Goal: Task Accomplishment & Management: Use online tool/utility

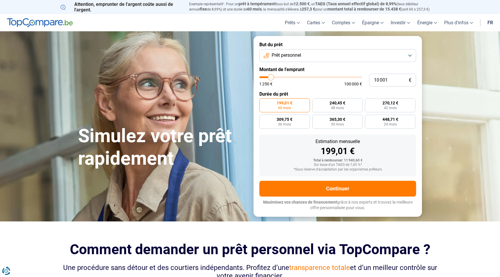
click at [410, 55] on button "Prêt personnel" at bounding box center [338, 55] width 157 height 13
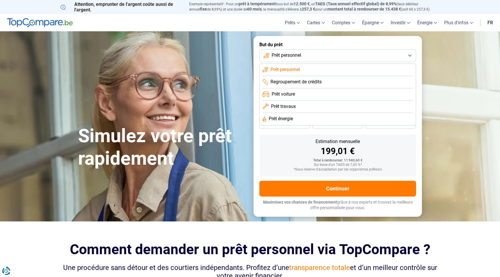
click at [354, 66] on li "Prêt personnel" at bounding box center [338, 70] width 150 height 12
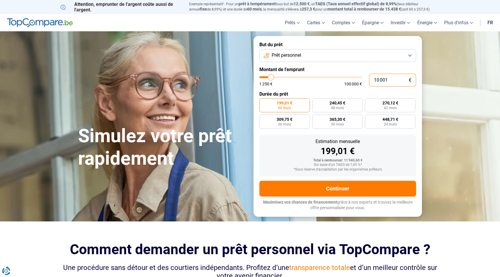
click at [389, 80] on input "10 001" at bounding box center [392, 80] width 47 height 13
type input "1 000"
type input "1250"
type input "100"
type input "1250"
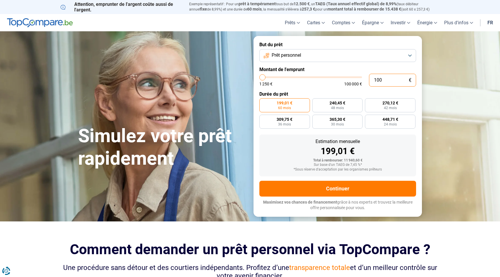
type input "10"
type input "1250"
type input "1"
type input "1250"
type input "0"
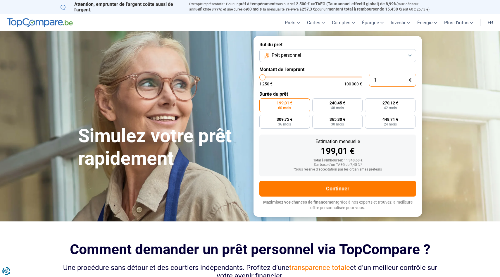
type input "1250"
type input "1 250"
type input "1250"
radio input "true"
type input "12 508"
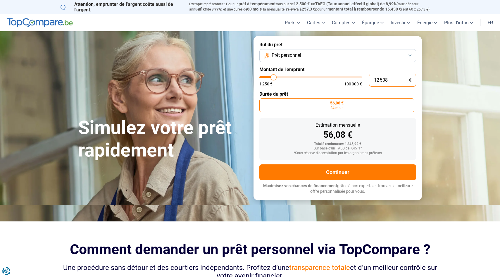
type input "12500"
radio input "false"
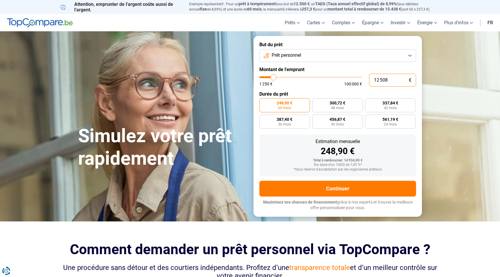
type input "1 250"
type input "1250"
type input "125"
type input "1250"
type input "12"
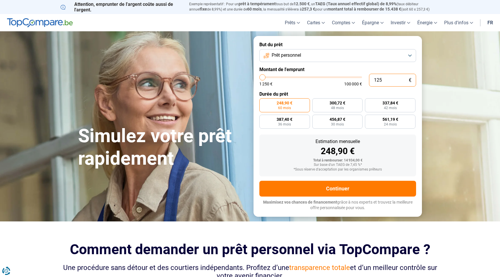
type input "1250"
type input "1"
type input "1250"
type input "0"
type input "1250"
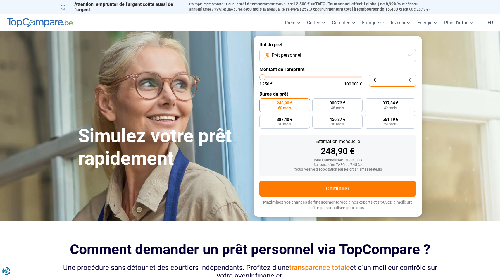
type input "1 250"
type input "1250"
radio input "true"
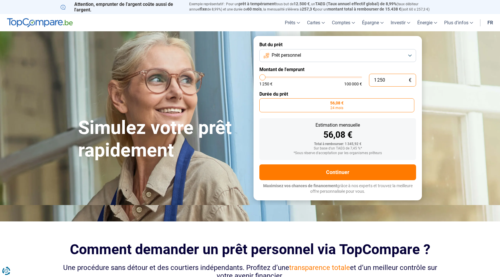
type input "125"
type input "1250"
type input "12"
type input "1250"
type input "1"
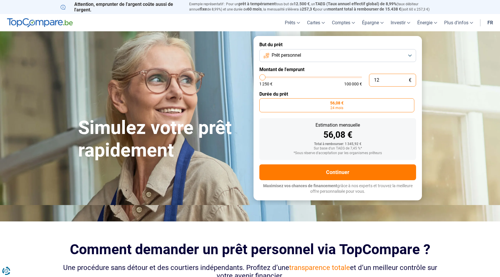
type input "1250"
type input "0"
type input "1250"
type input "1 250"
type input "1250"
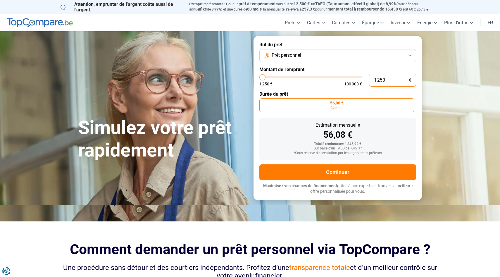
type input "12 508"
type input "12500"
radio input "false"
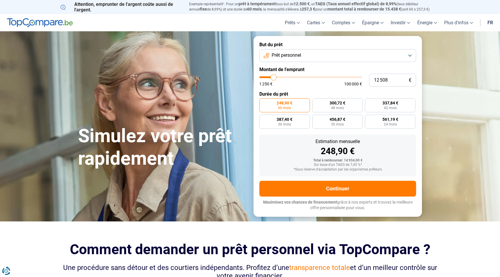
type input "12 250"
type input "12250"
type input "13 000"
type input "13000"
type input "14 000"
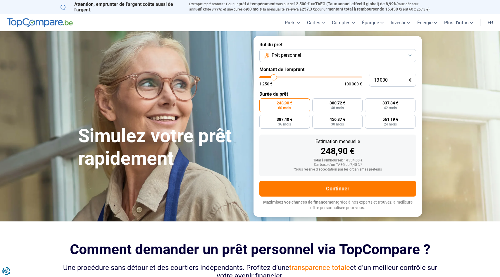
type input "14000"
type input "15 500"
type input "15500"
type input "17 000"
type input "17000"
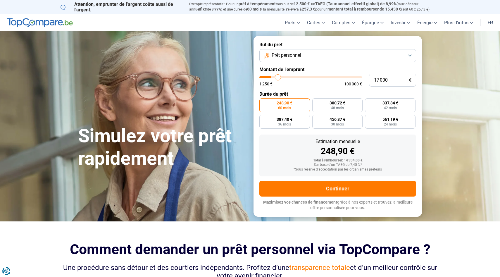
type input "18 250"
type input "18250"
type input "19 250"
type input "19250"
type input "20 000"
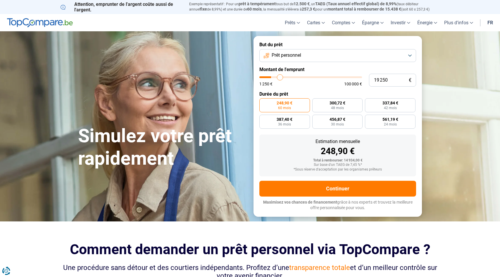
type input "20000"
type input "20 500"
type input "20500"
type input "21 000"
type input "21000"
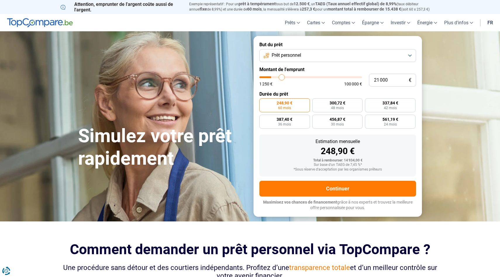
type input "21 250"
type input "21250"
type input "21 500"
type input "21500"
type input "21 750"
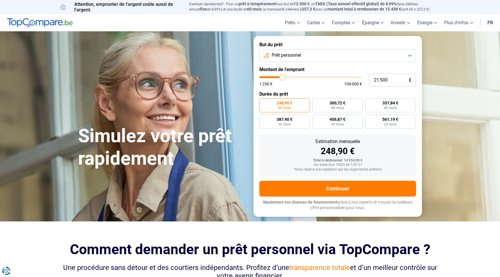
type input "21750"
type input "22 250"
type input "22250"
type input "22 750"
type input "22750"
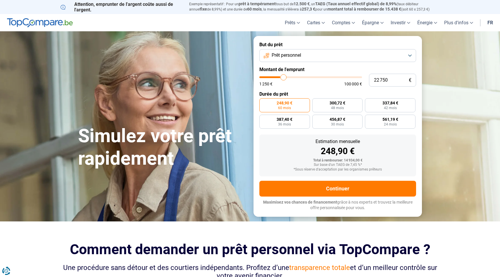
type input "23 250"
type input "23250"
type input "24 000"
type input "24000"
type input "24 750"
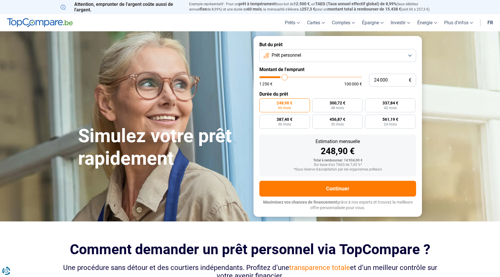
type input "24750"
type input "25 250"
type input "25250"
type input "26 000"
type input "26000"
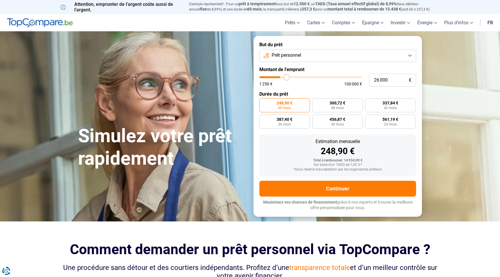
type input "26 750"
type input "26750"
type input "27 750"
type input "27750"
type input "28 750"
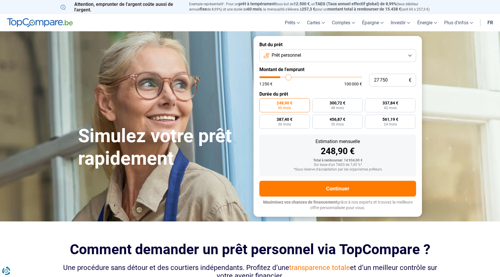
type input "28750"
type input "29 750"
type input "29750"
type input "30 750"
type input "30750"
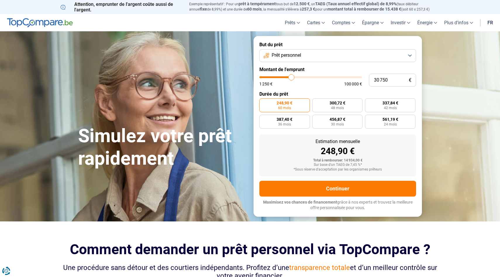
type input "32 250"
type input "32250"
type input "33 500"
type input "33500"
type input "35 000"
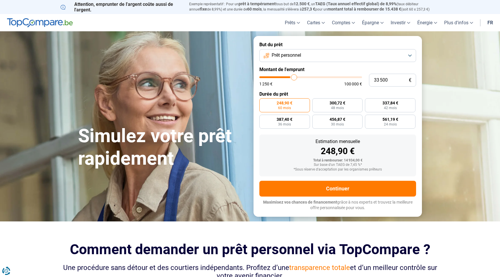
type input "35000"
type input "36 500"
type input "36500"
type input "38 250"
type input "38250"
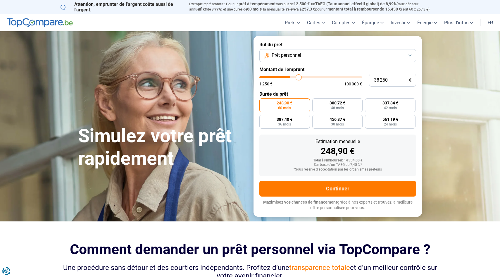
type input "39 750"
type input "39750"
type input "41 250"
type input "41250"
type input "42 750"
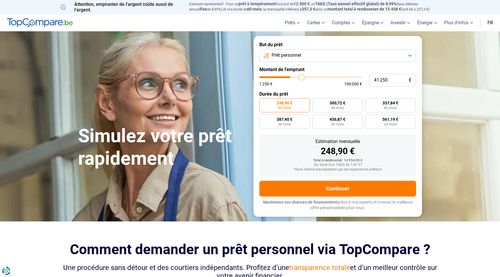
type input "42750"
type input "43 750"
type input "43750"
type input "44 500"
type input "44500"
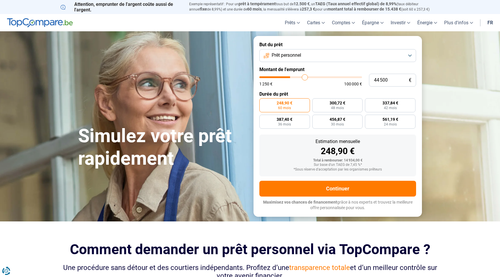
type input "45 250"
type input "45250"
type input "45 750"
type input "45750"
type input "46 250"
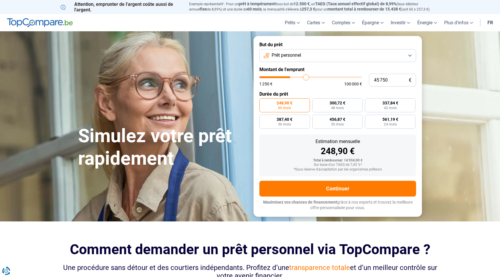
type input "46250"
type input "47 000"
type input "47000"
type input "48 250"
type input "48250"
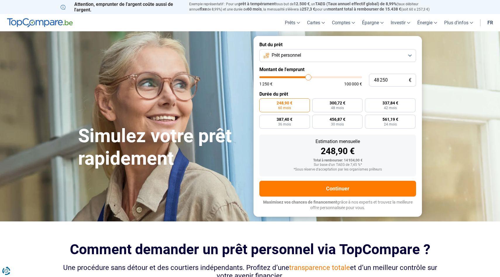
type input "50 000"
type input "50000"
type input "51 750"
type input "51750"
type input "53 250"
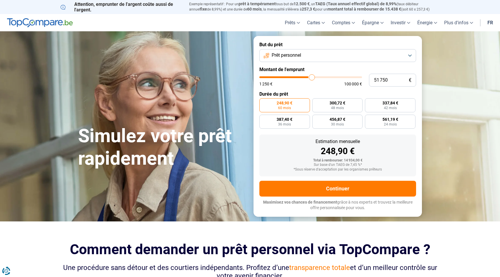
type input "53250"
type input "54 500"
type input "54500"
type input "55 500"
type input "55500"
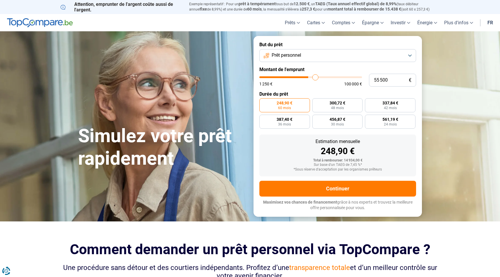
type input "56 250"
type input "56250"
type input "56 750"
type input "56750"
type input "57 250"
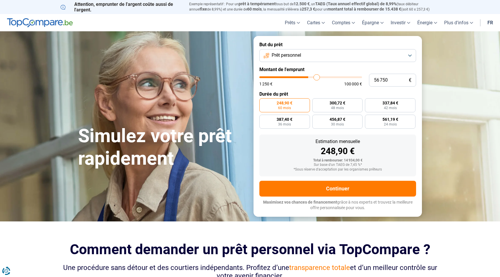
type input "57250"
type input "57 750"
type input "57750"
type input "58 500"
type input "58500"
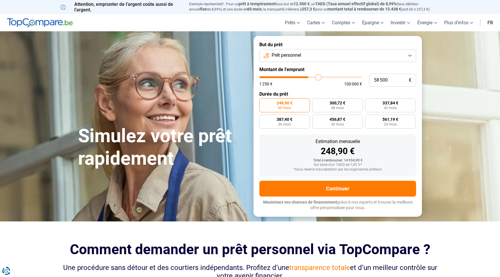
type input "59 250"
type input "59250"
type input "60 250"
type input "60250"
type input "61 000"
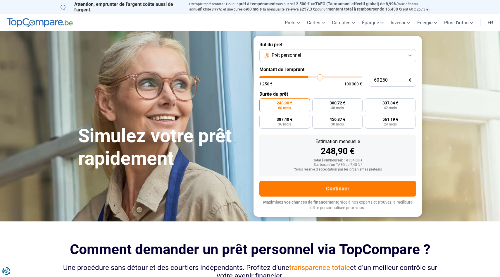
type input "61000"
type input "61 250"
type input "61250"
type input "61 500"
type input "61500"
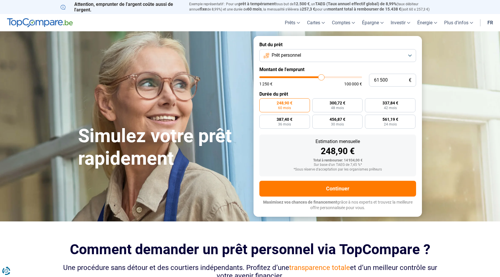
type input "61 750"
type input "61750"
type input "62 000"
drag, startPoint x: 273, startPoint y: 77, endPoint x: 322, endPoint y: 77, distance: 48.6
type input "62000"
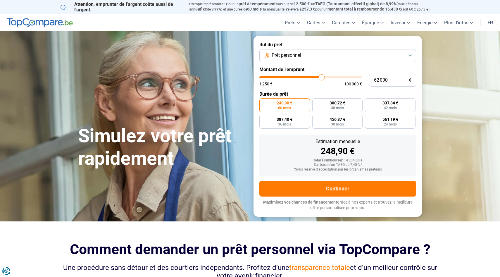
click at [322, 77] on input "range" at bounding box center [311, 77] width 103 height 2
radio input "false"
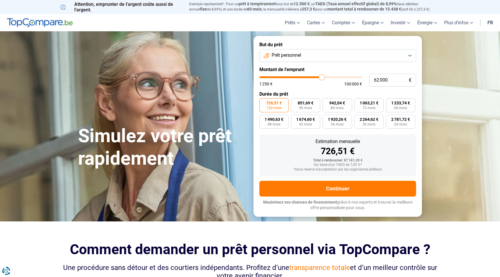
type input "65 750"
type input "65750"
type input "66 000"
type input "66000"
type input "66 250"
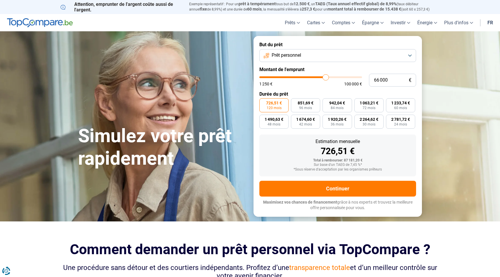
type input "66250"
type input "66 500"
type input "66500"
type input "67 250"
type input "67250"
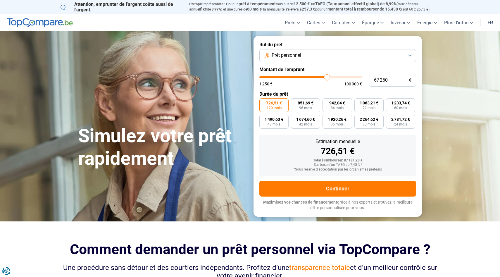
type input "68 000"
type input "68000"
type input "69 000"
type input "69000"
type input "70 000"
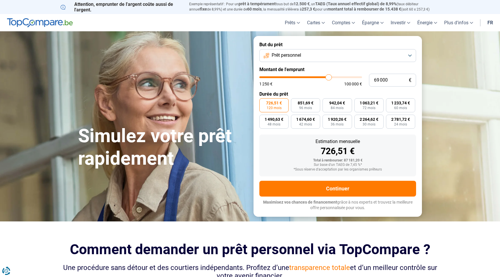
type input "70000"
type input "71 000"
type input "71000"
type input "71 500"
type input "71500"
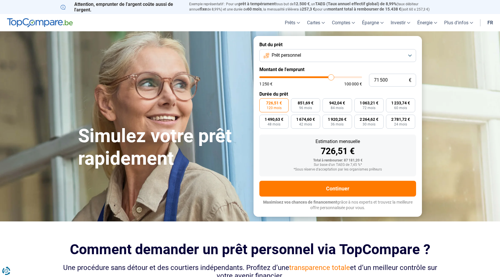
type input "72 000"
type input "72000"
type input "72 500"
type input "72500"
type input "72 750"
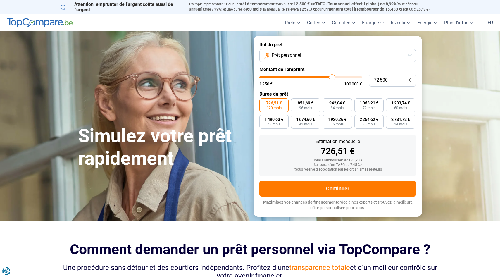
type input "72750"
type input "73 250"
type input "73250"
type input "73 750"
type input "73750"
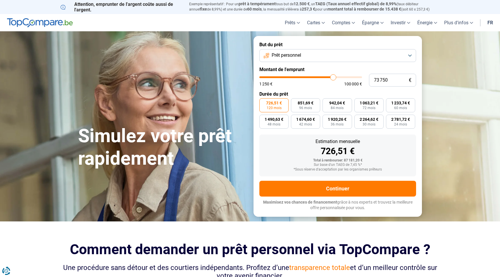
type input "74 250"
type input "74250"
type input "75 000"
type input "75000"
type input "75 750"
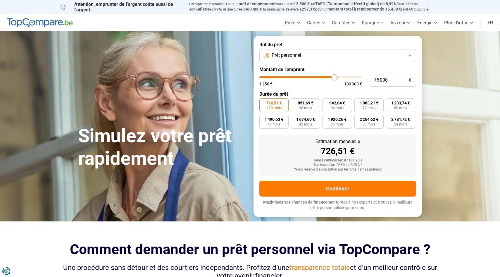
type input "75750"
type input "76 750"
type input "76750"
type input "77 500"
type input "77500"
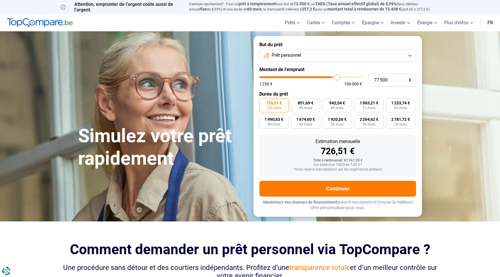
type input "78 250"
type input "78250"
type input "79 250"
drag, startPoint x: 326, startPoint y: 78, endPoint x: 270, endPoint y: 82, distance: 55.8
click at [270, 78] on input "range" at bounding box center [311, 77] width 103 height 2
